Goal: Obtain resource: Download file/media

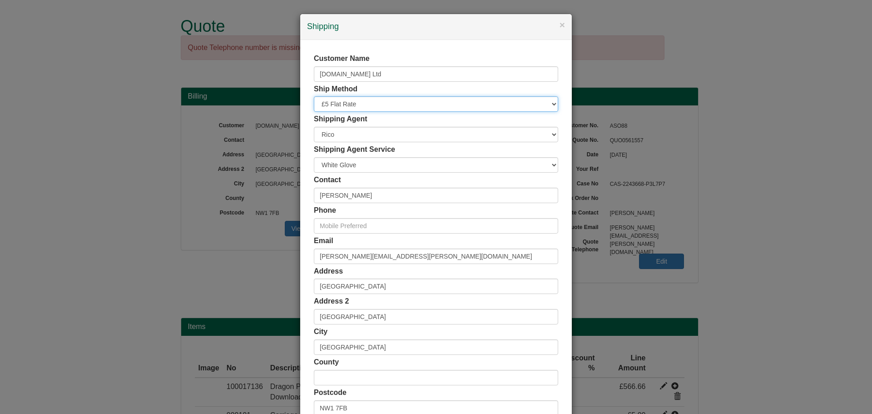
click at [365, 105] on select "Free of Charge £5 Flat Rate £7.50 Flat Rate £10 Flat Rate BESPOKE2 BESPOKE3 BES…" at bounding box center [436, 103] width 244 height 15
select select "FOC"
click at [314, 96] on select "Free of Charge £5 Flat Rate £7.50 Flat Rate £10 Flat Rate BESPOKE2 BESPOKE3 BES…" at bounding box center [436, 103] width 244 height 15
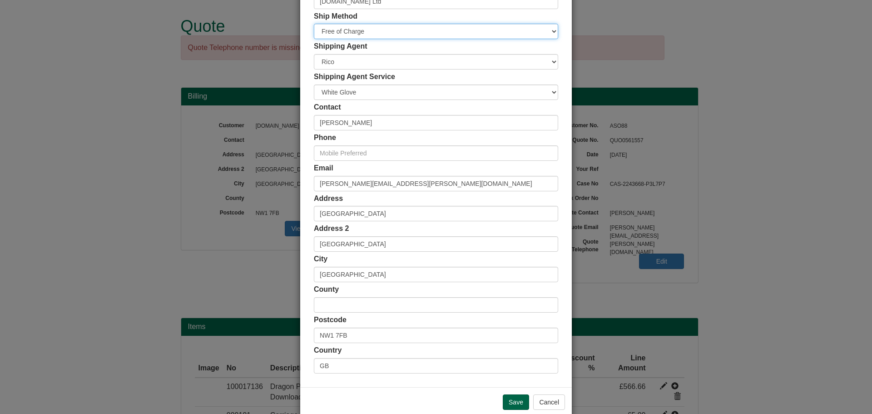
scroll to position [89, 0]
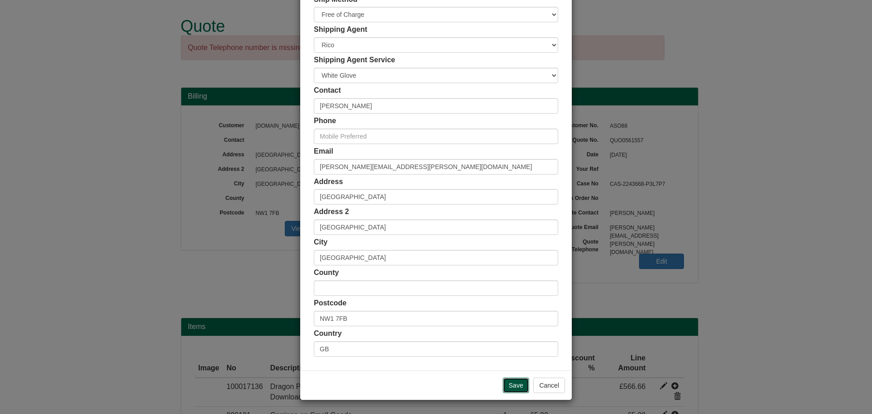
click at [513, 383] on input "Save" at bounding box center [516, 384] width 26 height 15
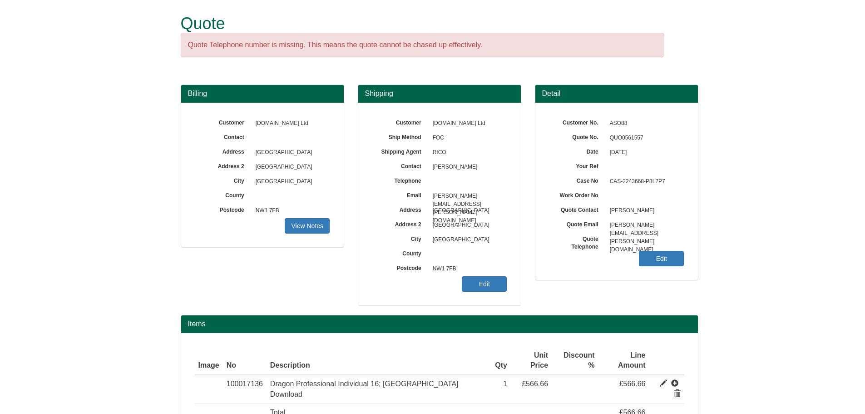
scroll to position [47, 0]
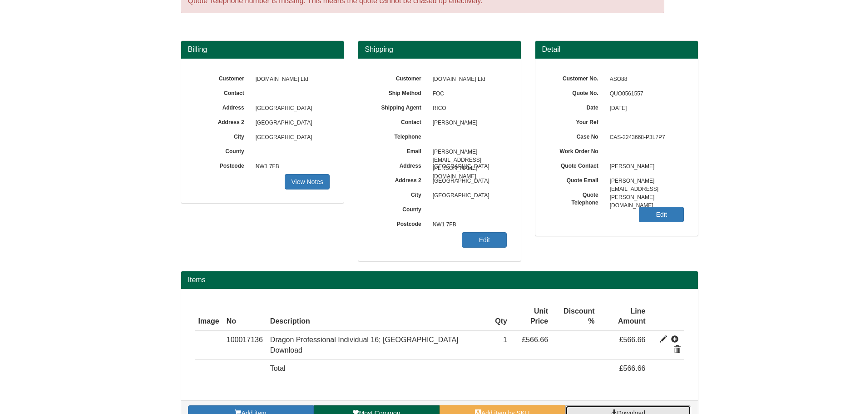
click at [626, 405] on link "Download" at bounding box center [628, 412] width 126 height 15
